Goal: Transaction & Acquisition: Purchase product/service

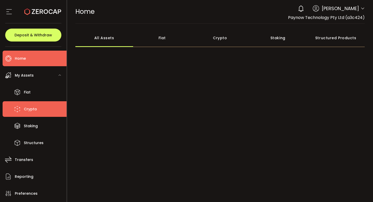
click at [31, 111] on span "Crypto" at bounding box center [30, 109] width 13 height 8
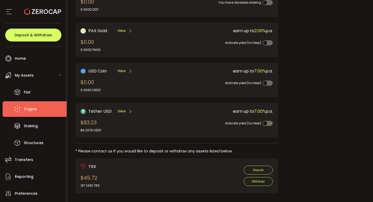
scroll to position [144, 0]
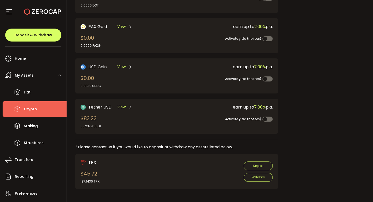
click at [316, 126] on div "Request an OTC Trade Trade OTC Buy Sell Crypto *** BTC ETH USDT USDC PAXG DOT F…" at bounding box center [325, 46] width 79 height 296
